Goal: Navigation & Orientation: Find specific page/section

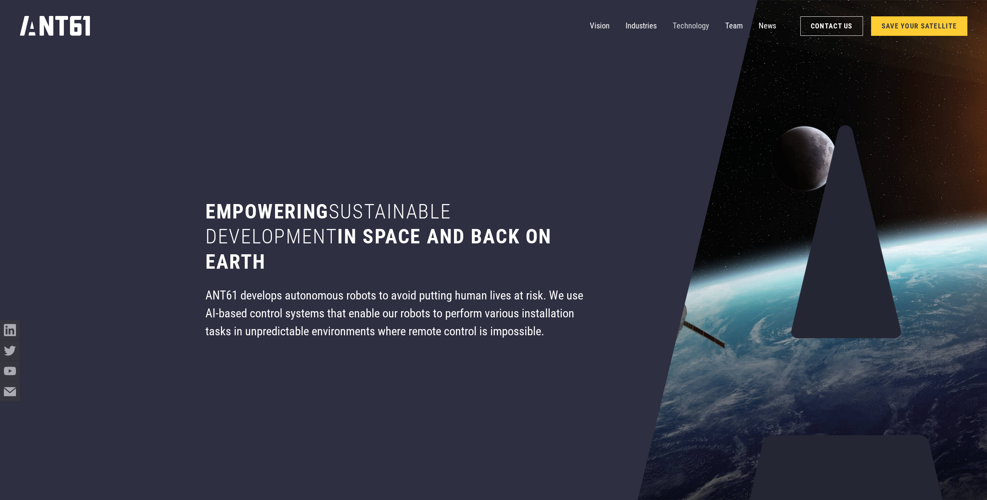
click at [687, 22] on link "Technology" at bounding box center [691, 26] width 37 height 20
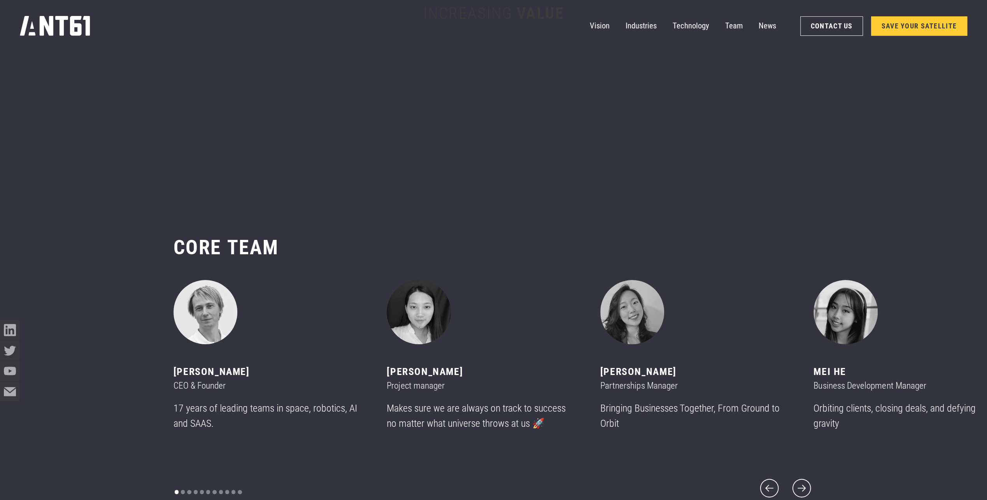
scroll to position [5996, 0]
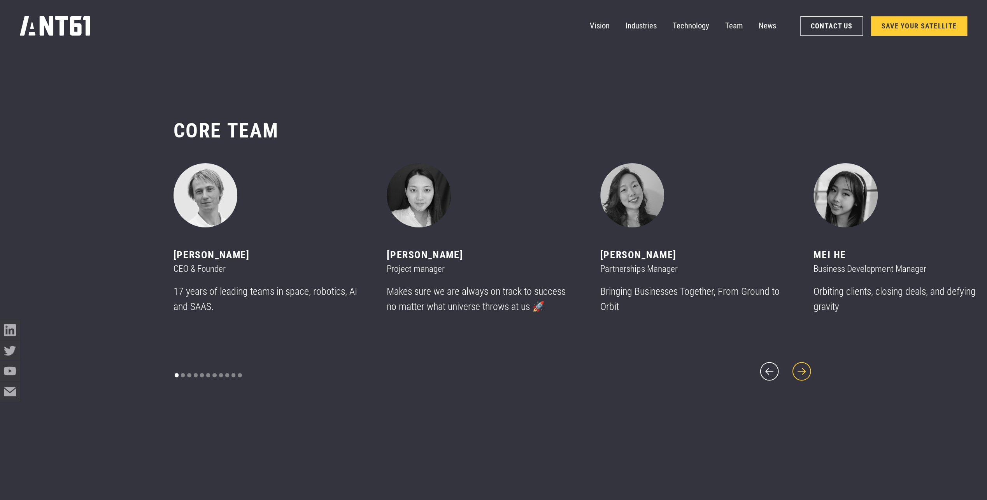
click at [804, 367] on icon "next slide" at bounding box center [802, 371] width 24 height 24
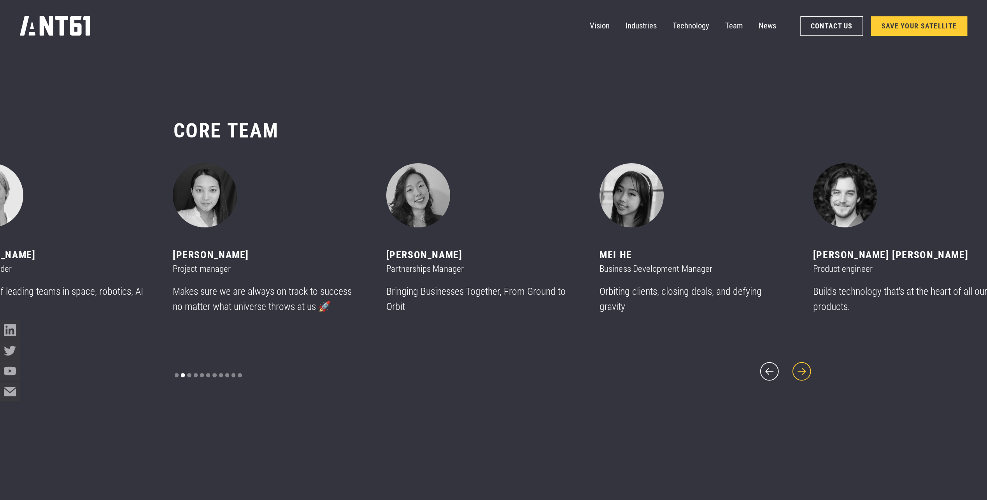
click at [804, 367] on icon "next slide" at bounding box center [801, 371] width 19 height 19
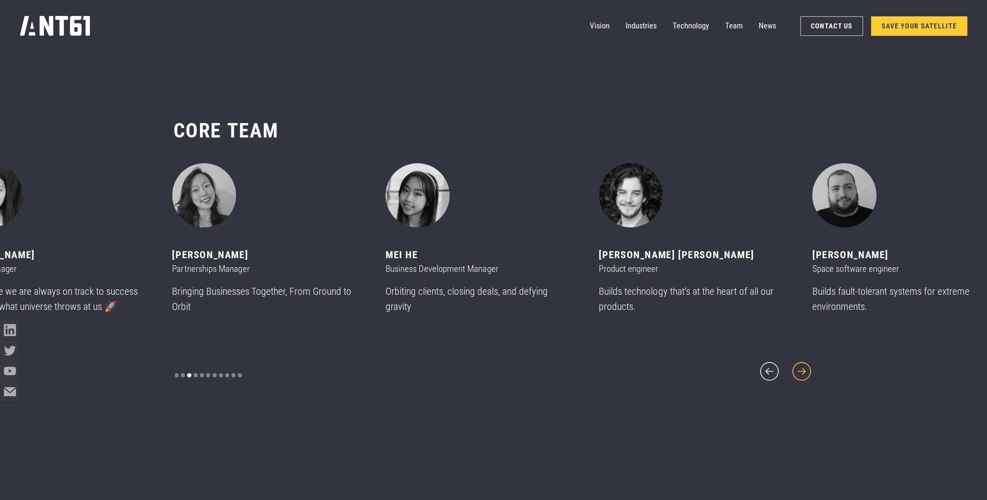
click at [804, 364] on icon "next slide" at bounding box center [801, 371] width 19 height 19
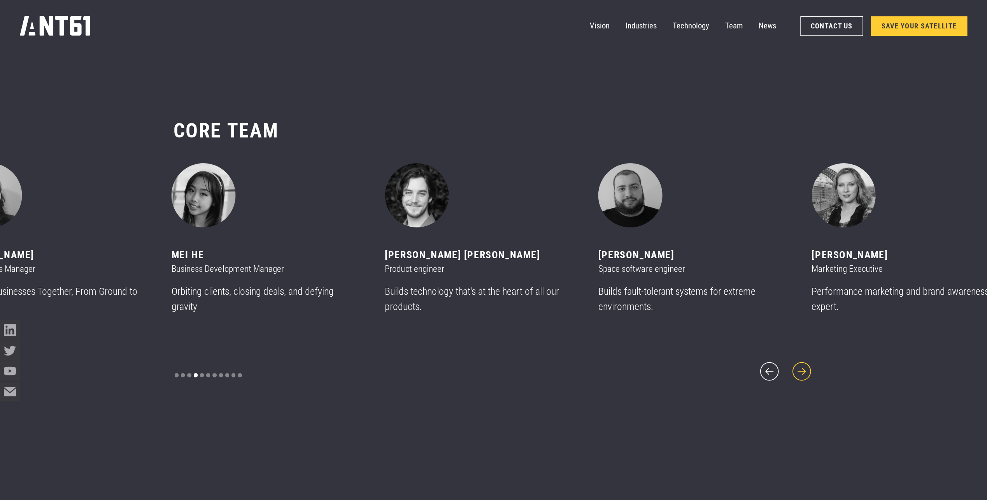
click at [804, 364] on icon "next slide" at bounding box center [801, 371] width 19 height 19
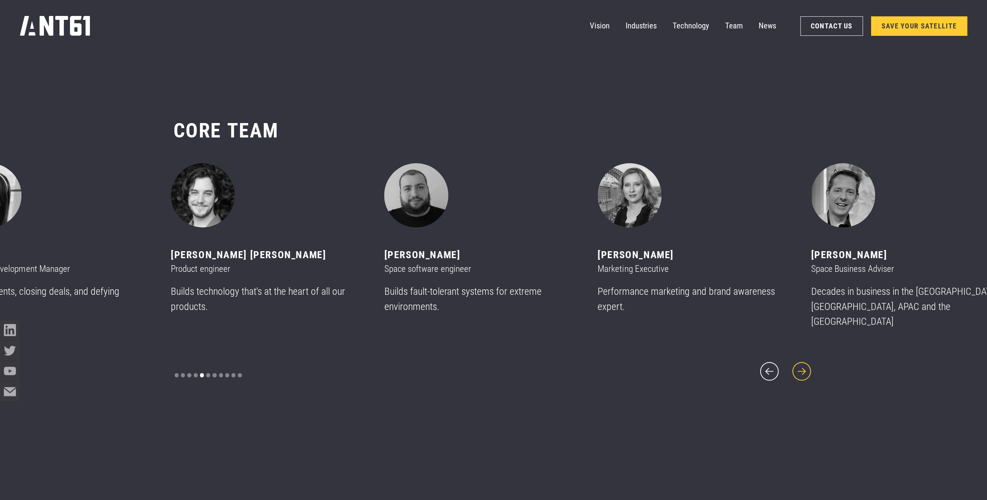
click at [804, 364] on icon "next slide" at bounding box center [801, 371] width 19 height 19
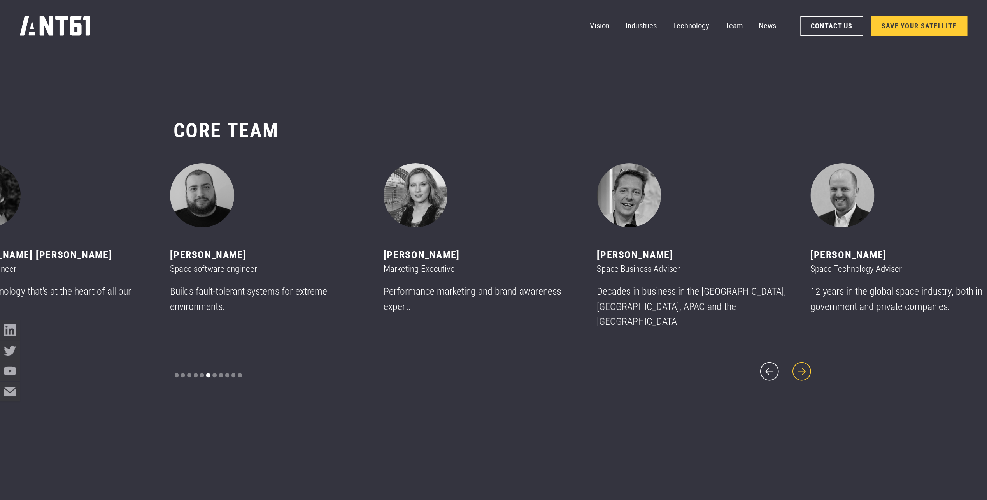
click at [804, 364] on icon "next slide" at bounding box center [801, 371] width 19 height 19
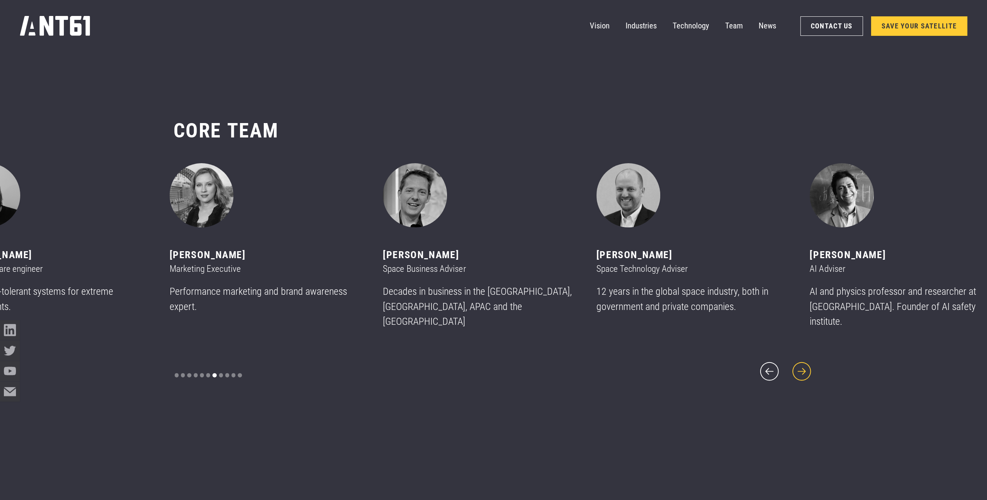
click at [804, 364] on icon "next slide" at bounding box center [802, 371] width 24 height 24
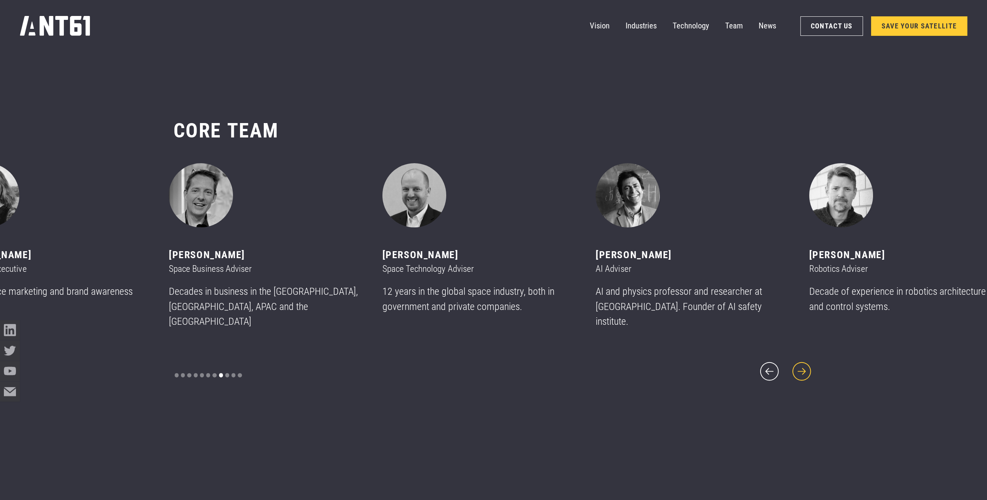
click at [804, 364] on icon "next slide" at bounding box center [802, 371] width 24 height 24
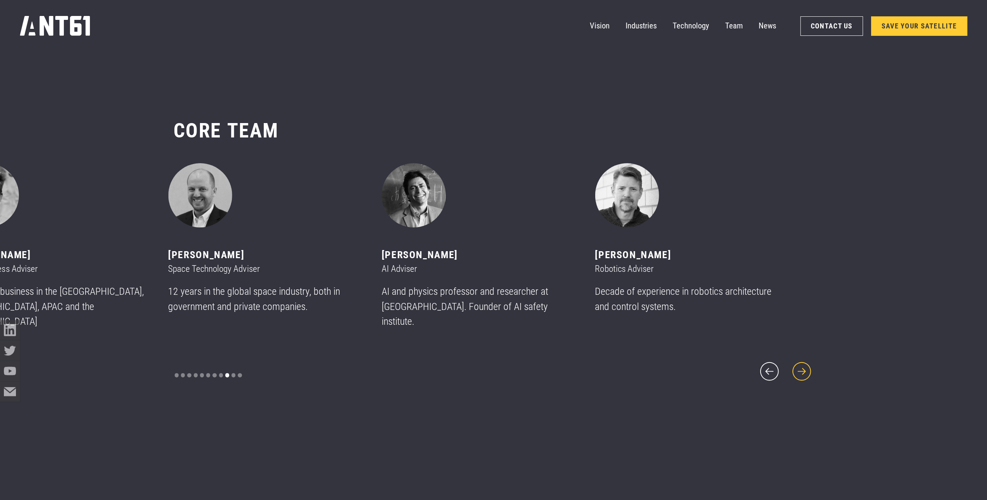
click at [804, 364] on icon "next slide" at bounding box center [802, 371] width 24 height 24
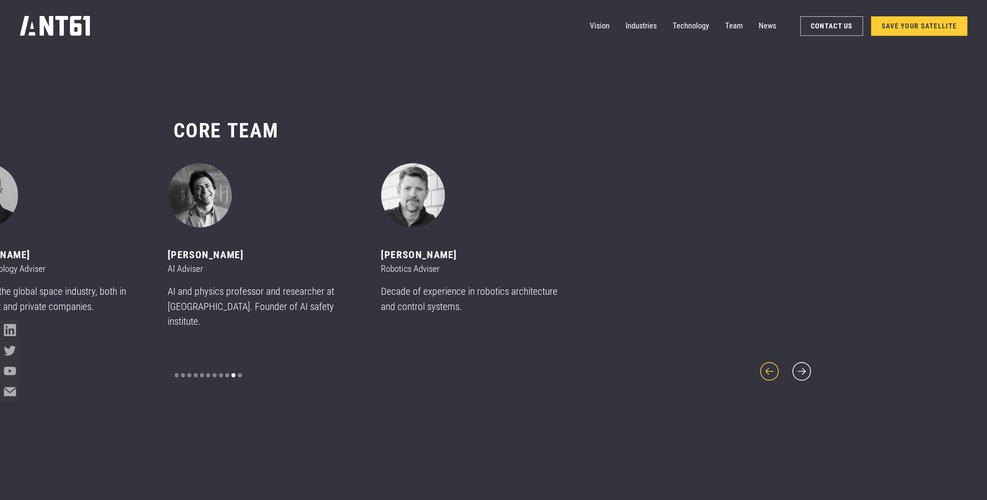
click at [775, 359] on icon "previous slide" at bounding box center [770, 371] width 24 height 24
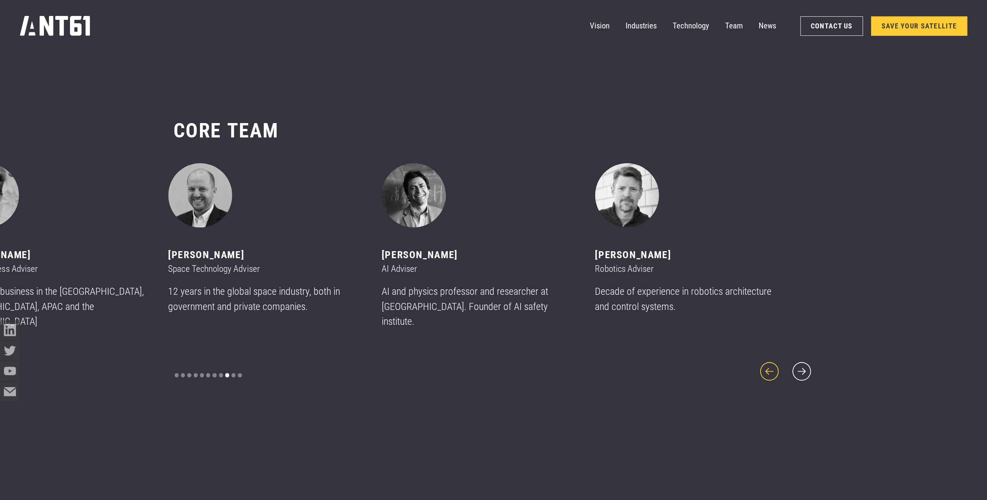
click at [775, 359] on icon "previous slide" at bounding box center [770, 371] width 24 height 24
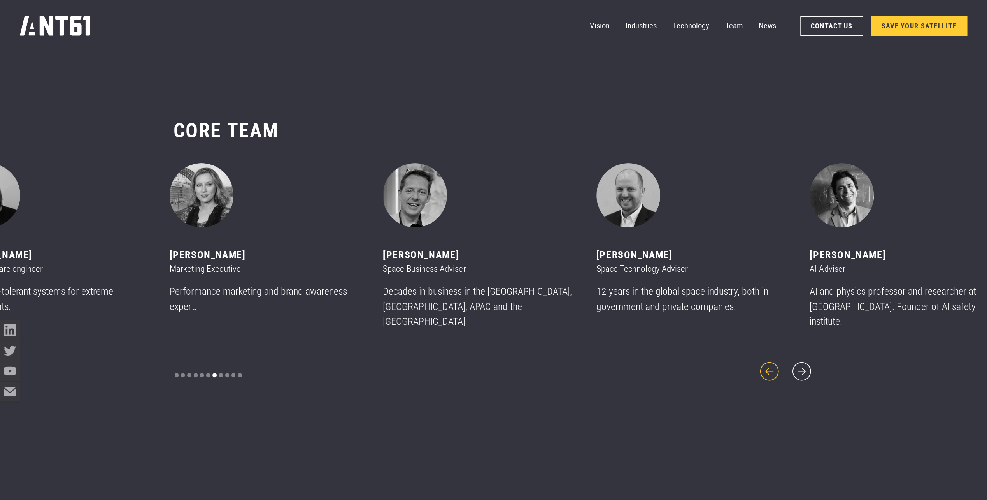
click at [775, 359] on icon "previous slide" at bounding box center [770, 371] width 24 height 24
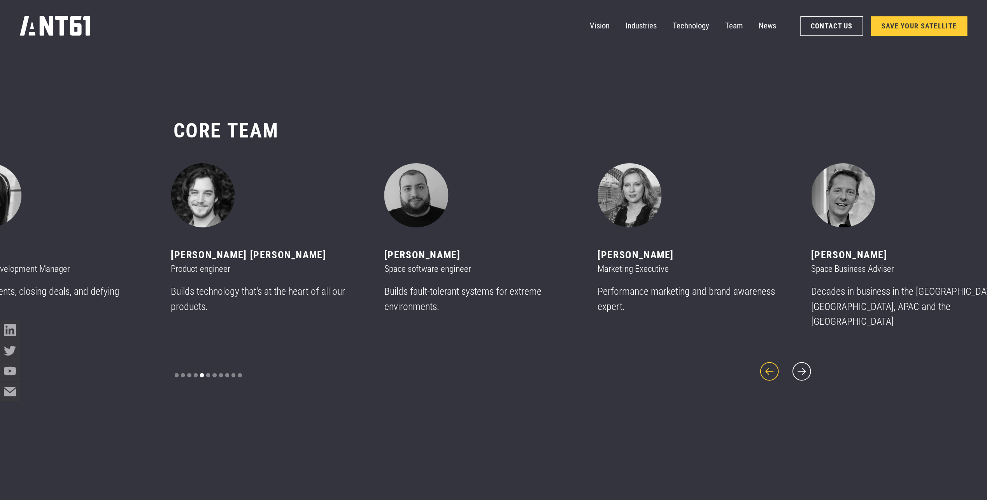
click at [775, 359] on icon "previous slide" at bounding box center [770, 371] width 24 height 24
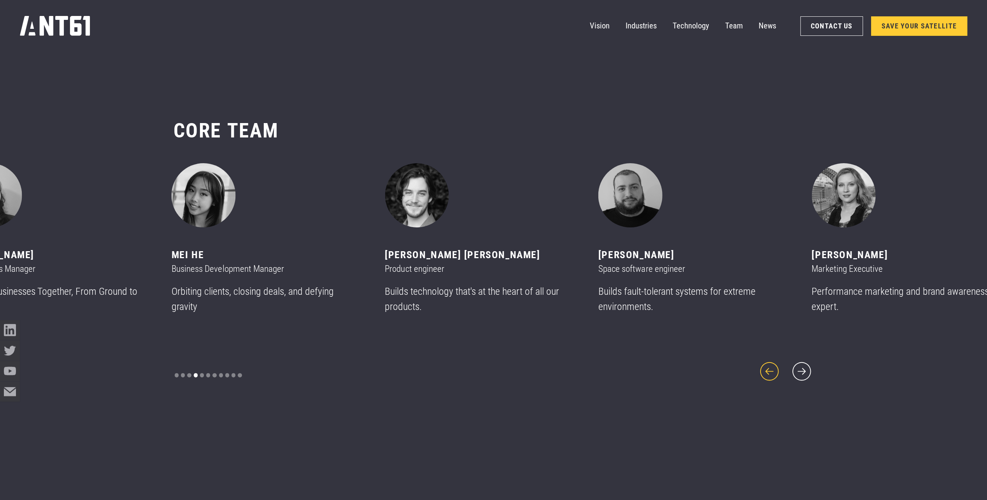
click at [775, 359] on icon "previous slide" at bounding box center [770, 371] width 24 height 24
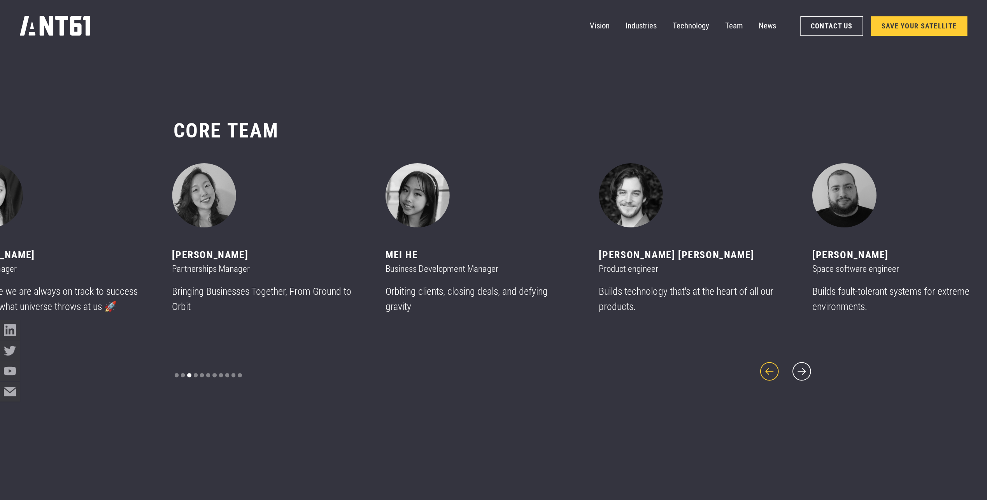
click at [775, 359] on icon "previous slide" at bounding box center [770, 371] width 24 height 24
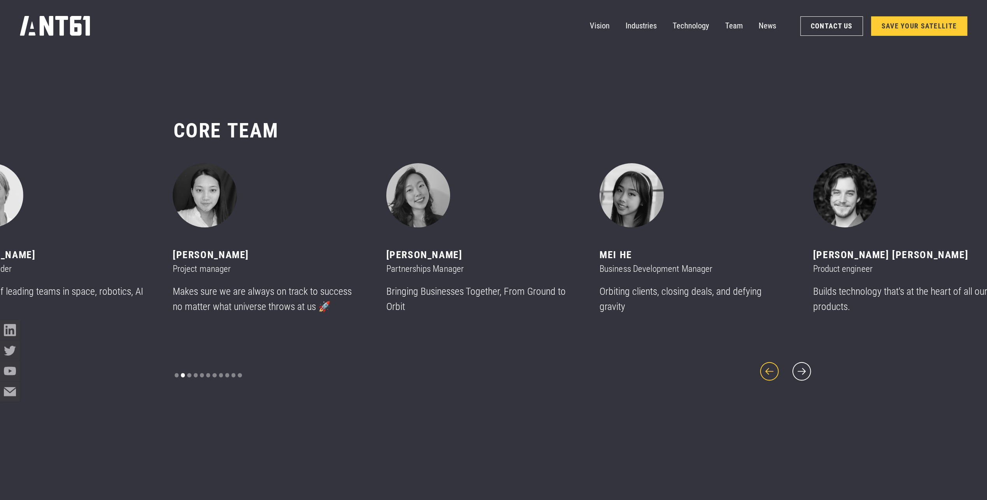
click at [775, 359] on icon "previous slide" at bounding box center [770, 371] width 24 height 24
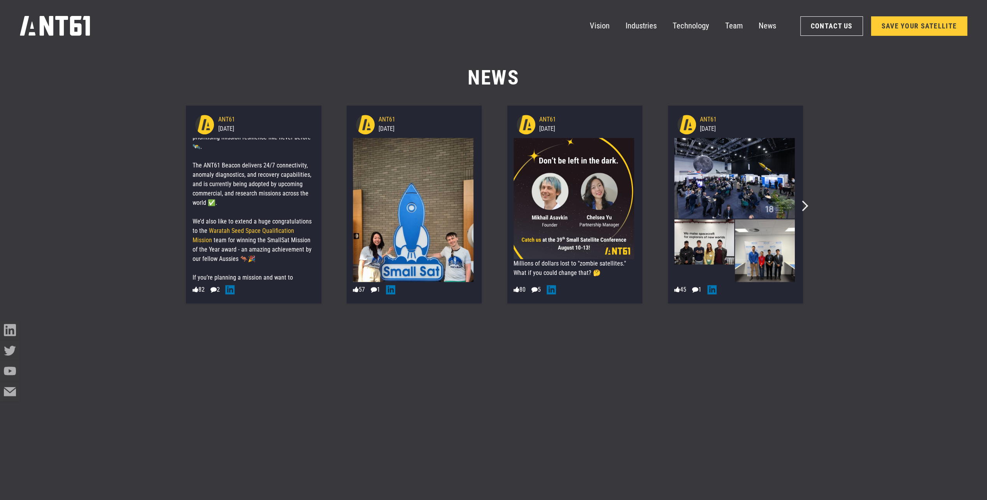
scroll to position [0, 0]
